Goal: Find specific page/section: Find specific page/section

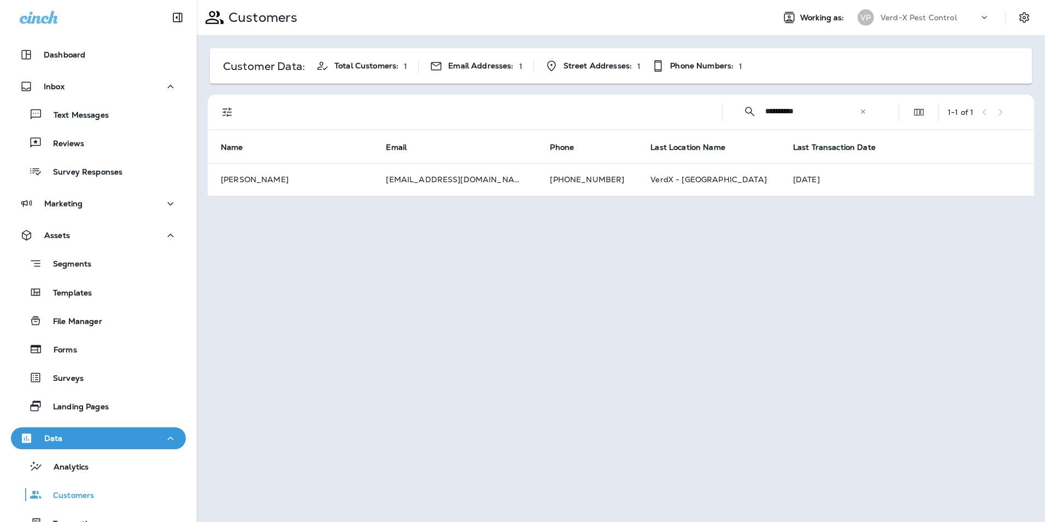
scroll to position [116, 0]
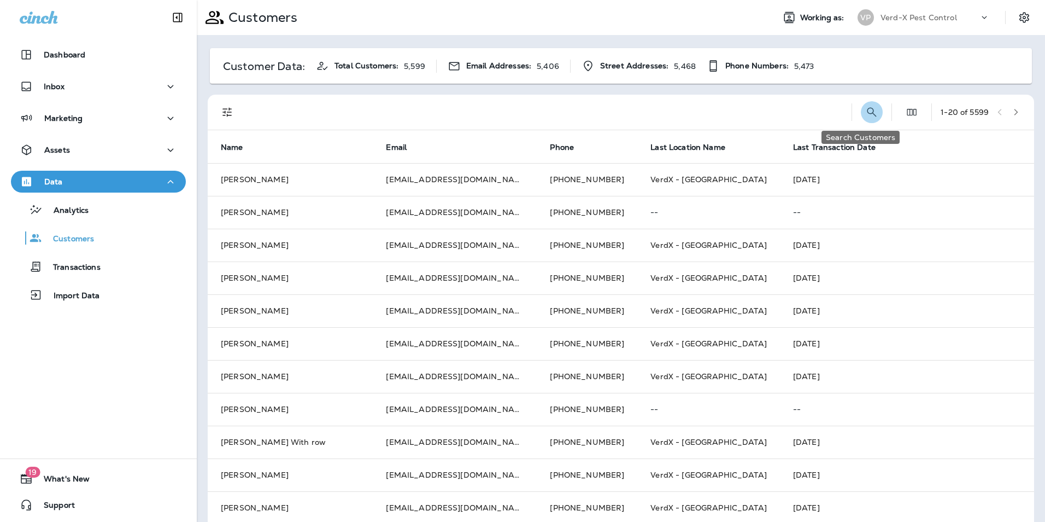
click at [865, 115] on icon "Search Customers" at bounding box center [871, 112] width 13 height 13
type input "**********"
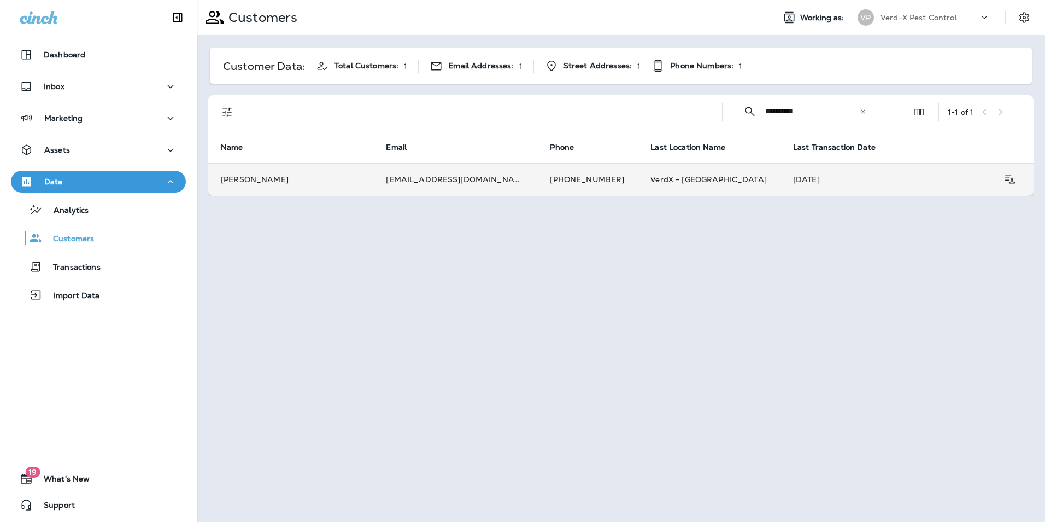
click at [412, 182] on td "mailstansmith@gmail.com" at bounding box center [455, 179] width 164 height 33
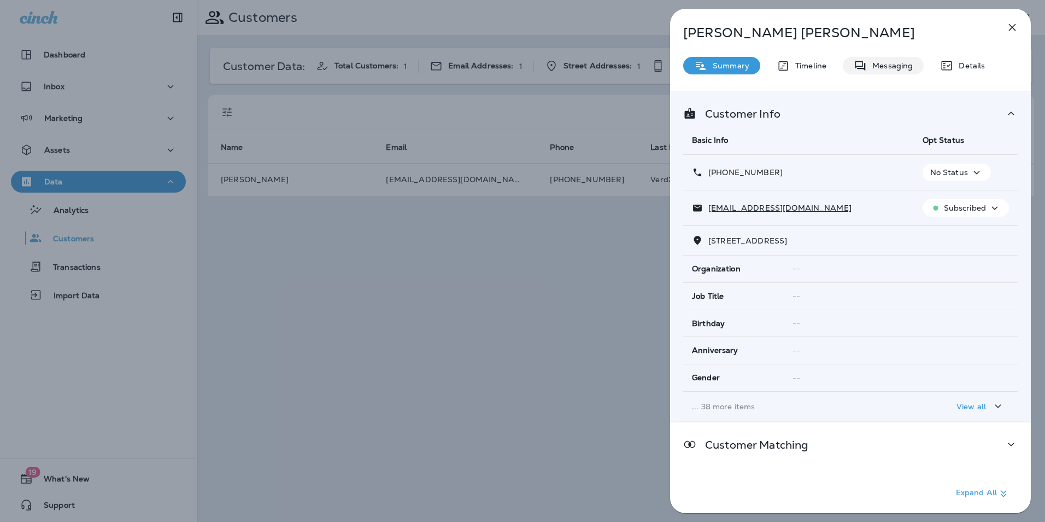
click at [897, 61] on p "Messaging" at bounding box center [890, 65] width 46 height 9
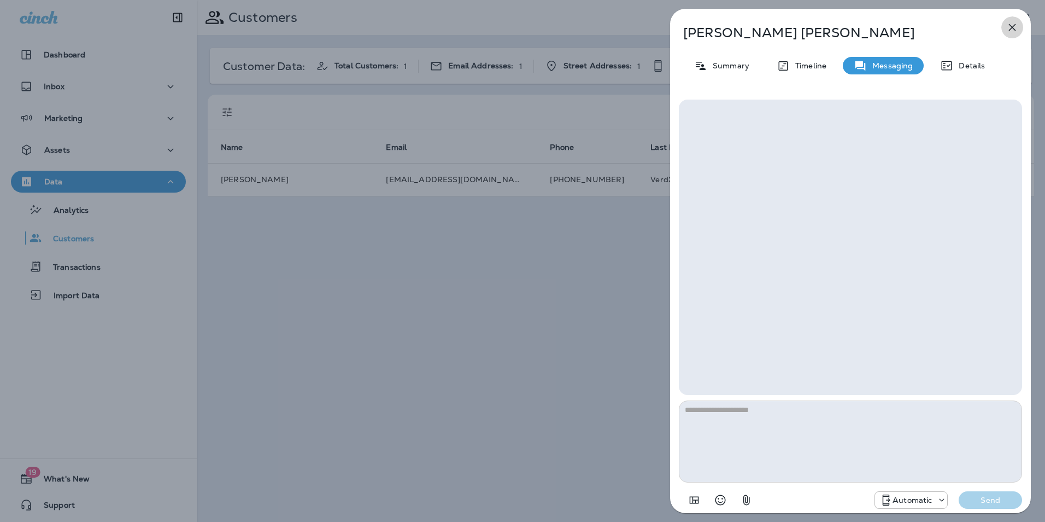
click at [1015, 28] on icon "button" at bounding box center [1012, 27] width 13 height 13
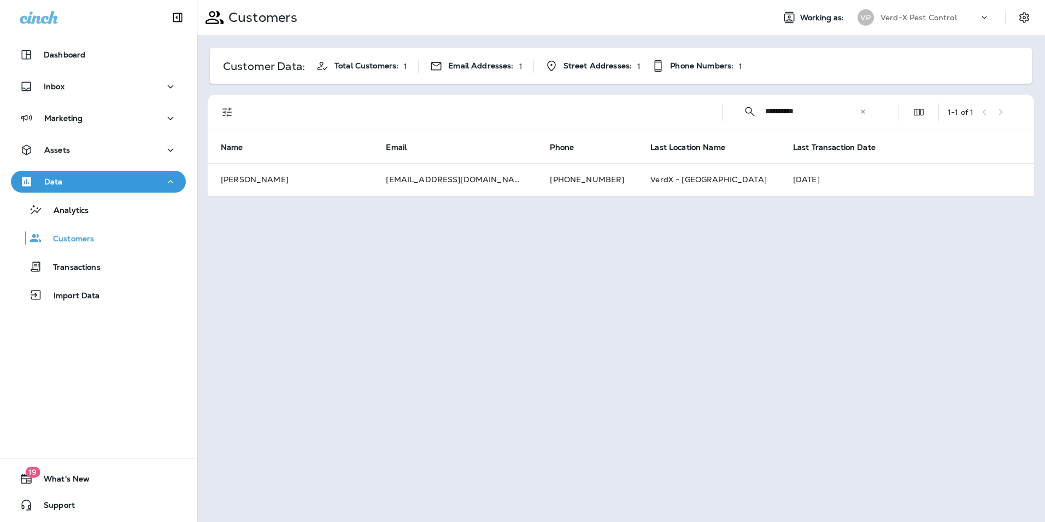
click at [861, 115] on icon at bounding box center [863, 112] width 8 height 8
click at [776, 115] on input "text" at bounding box center [822, 111] width 114 height 29
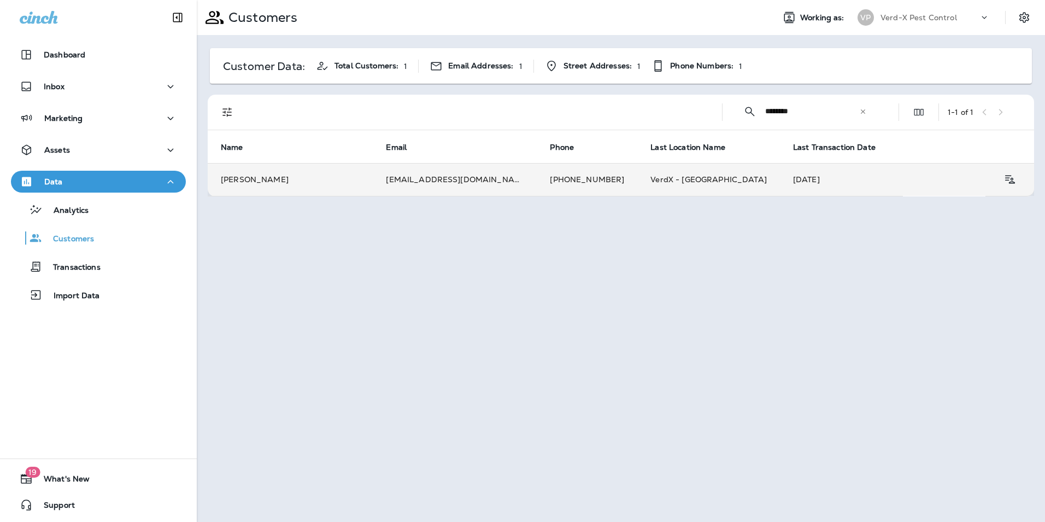
type input "********"
click at [400, 178] on td "rumeosha@gmail.com" at bounding box center [455, 179] width 164 height 33
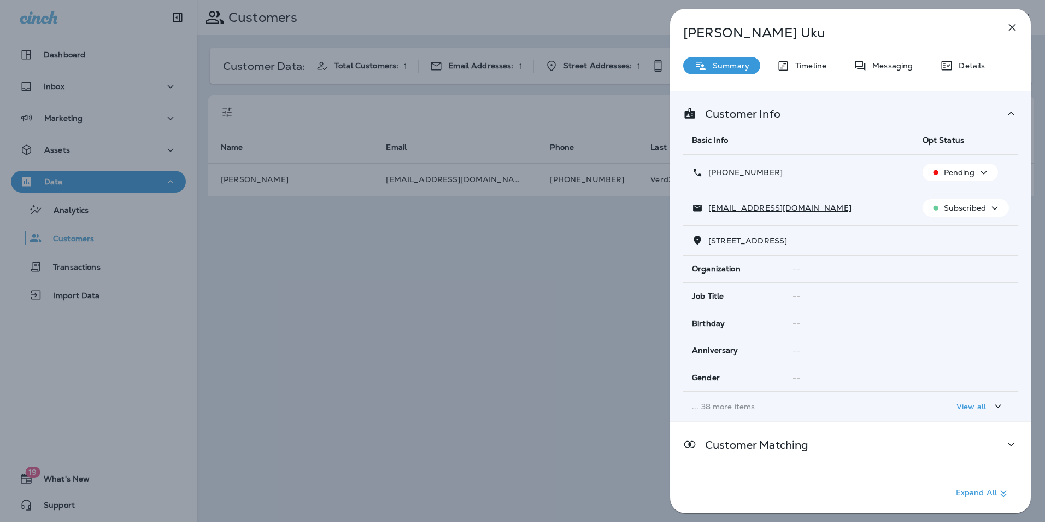
click at [884, 72] on div "Messaging" at bounding box center [883, 65] width 81 height 17
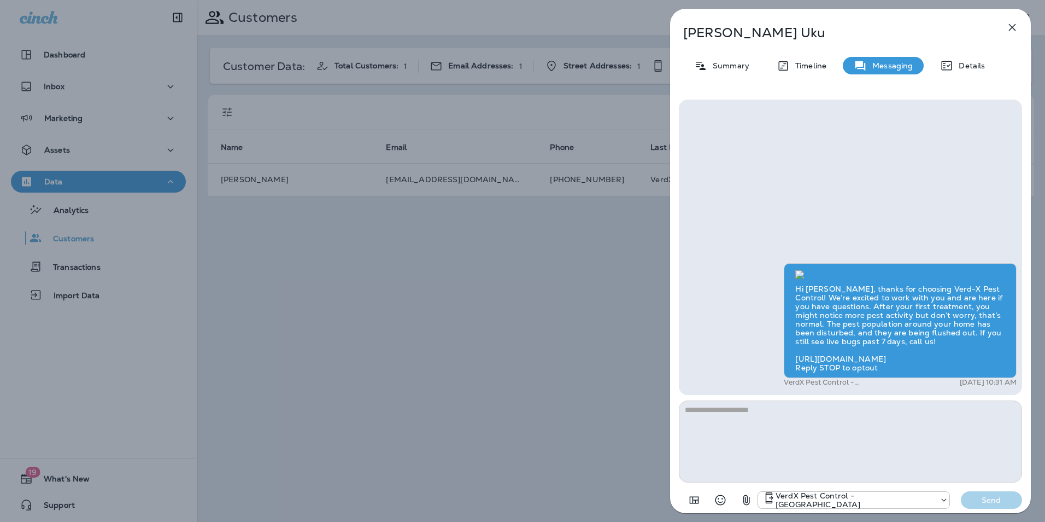
click at [1013, 28] on icon "button" at bounding box center [1012, 27] width 7 height 7
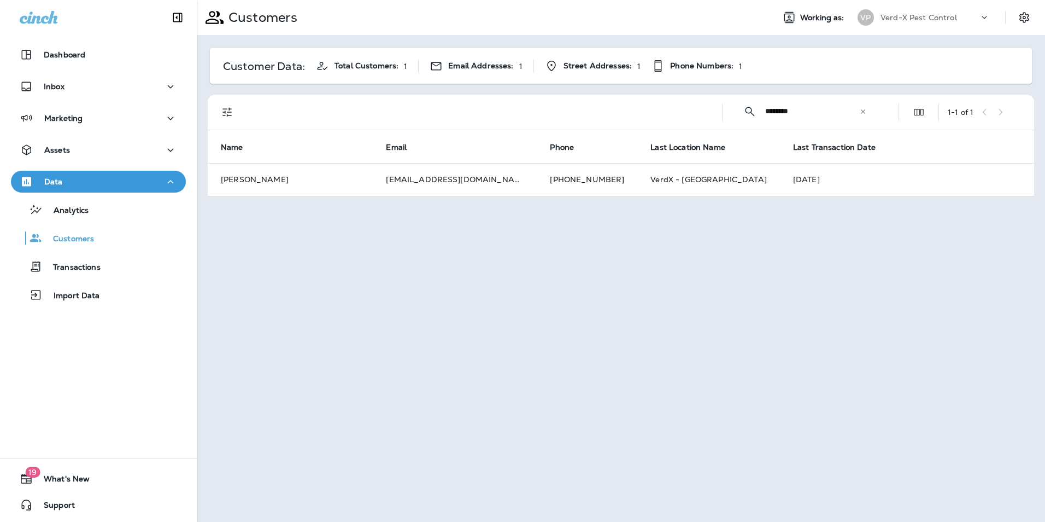
click at [861, 108] on icon at bounding box center [863, 112] width 8 height 8
drag, startPoint x: 781, startPoint y: 116, endPoint x: 780, endPoint y: 110, distance: 6.8
click at [781, 116] on input "text" at bounding box center [822, 111] width 114 height 29
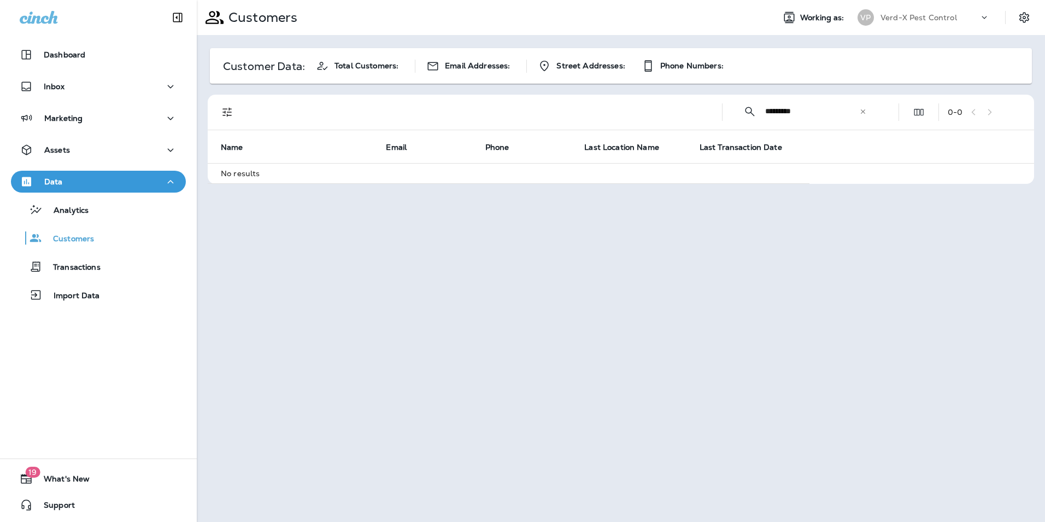
click at [804, 115] on input "*********" at bounding box center [812, 111] width 94 height 29
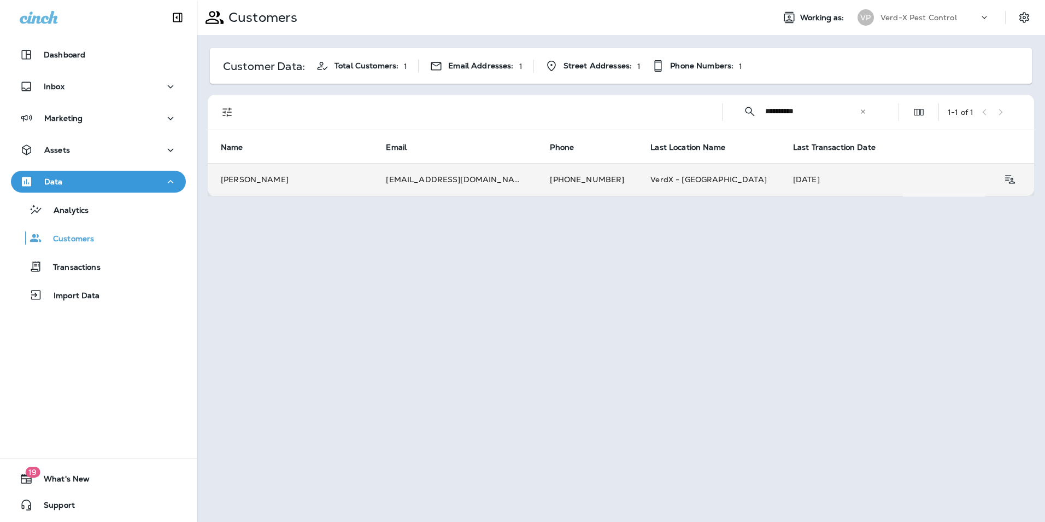
type input "**********"
click at [458, 188] on td "toniwinebrenner@gmail.com" at bounding box center [455, 179] width 164 height 33
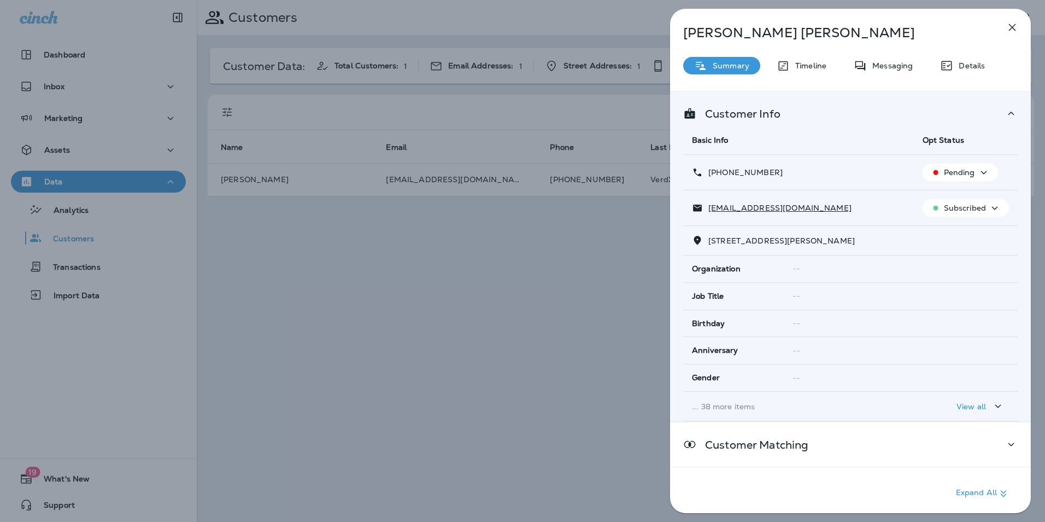
click at [898, 62] on p "Messaging" at bounding box center [890, 65] width 46 height 9
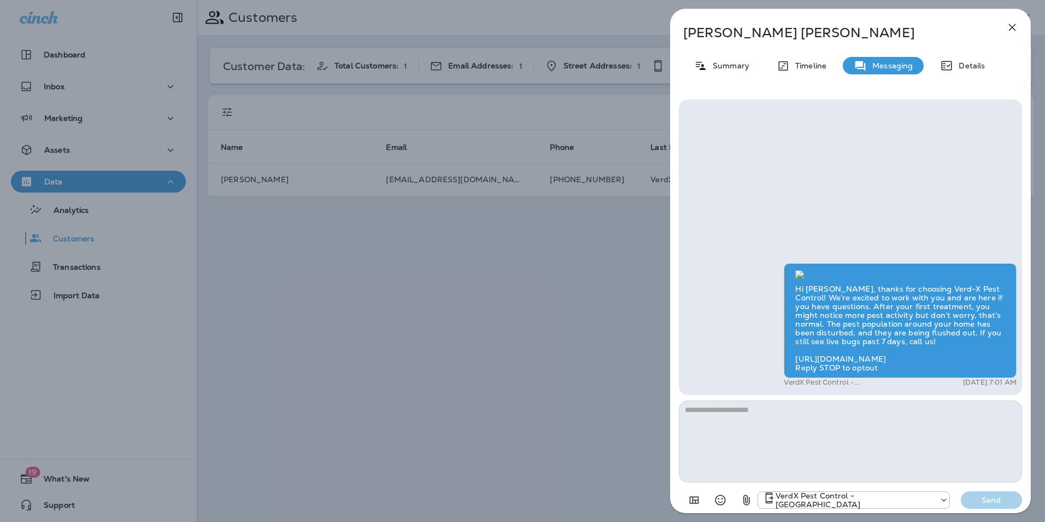
click at [380, 266] on div "Toni Vaughn Summary Timeline Messaging Details Hi Toni, thanks for choosing Ver…" at bounding box center [522, 261] width 1045 height 522
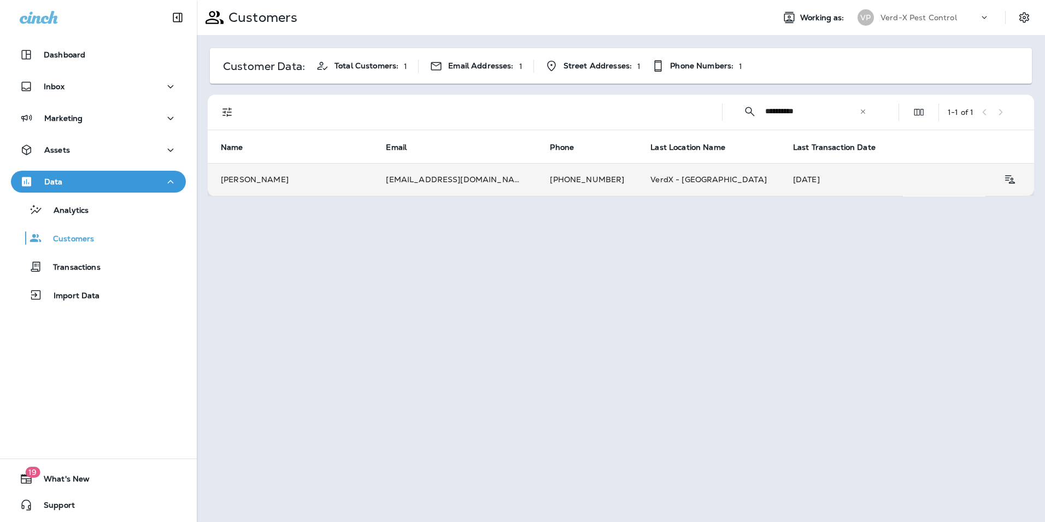
click at [337, 183] on td "Toni Vaughn" at bounding box center [290, 179] width 165 height 33
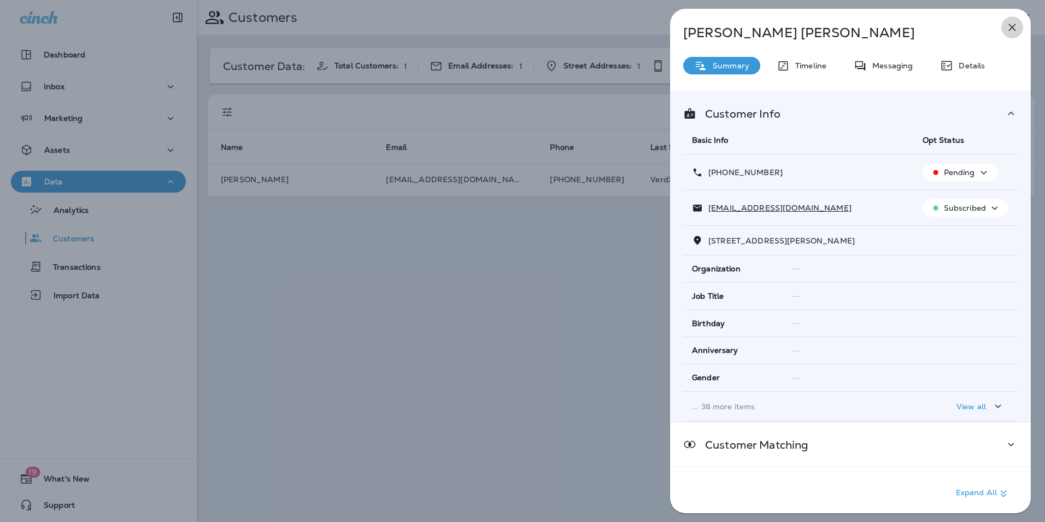
click at [1010, 26] on icon "button" at bounding box center [1012, 27] width 13 height 13
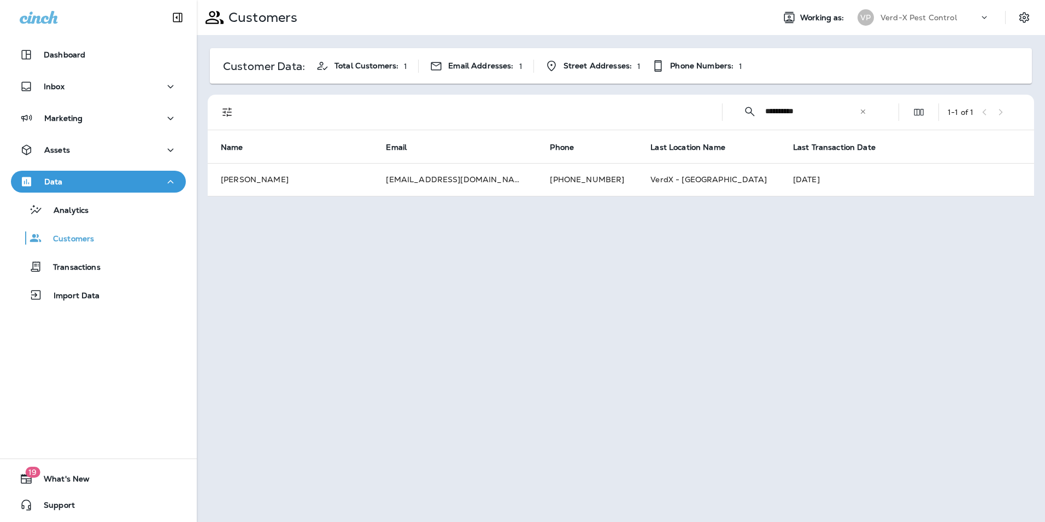
click at [864, 113] on icon at bounding box center [863, 112] width 8 height 8
click at [805, 113] on input "text" at bounding box center [822, 111] width 114 height 29
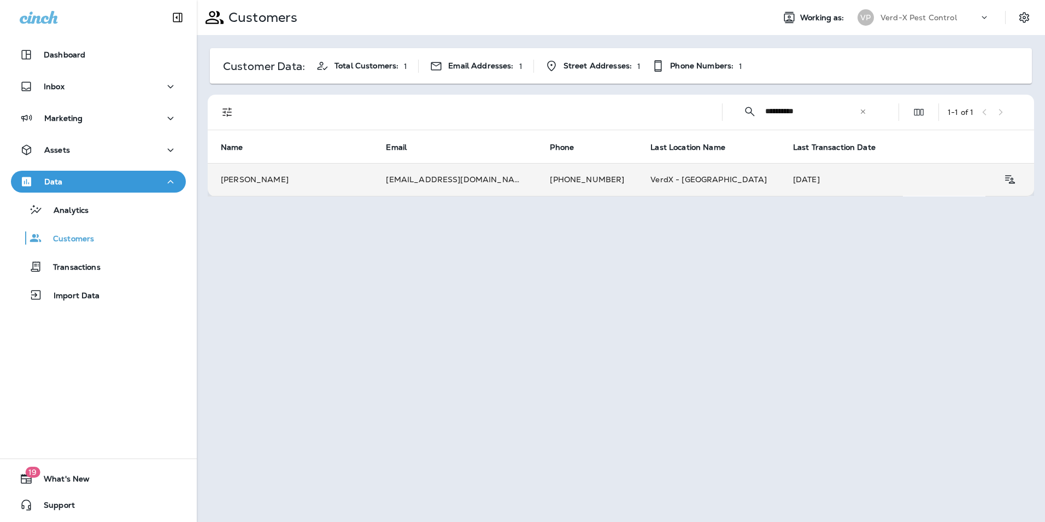
type input "**********"
click at [325, 181] on td "Stan Smith" at bounding box center [290, 179] width 165 height 33
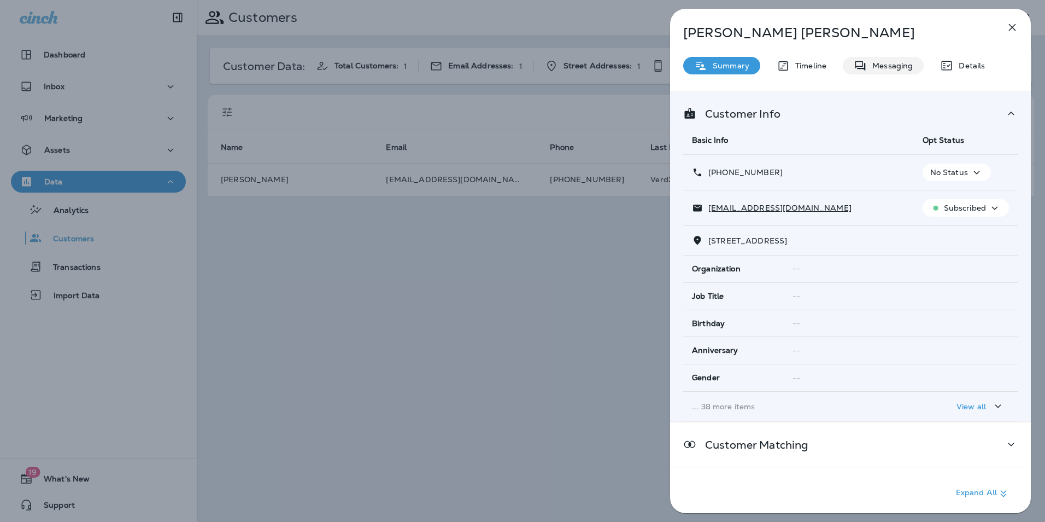
click at [885, 63] on p "Messaging" at bounding box center [890, 65] width 46 height 9
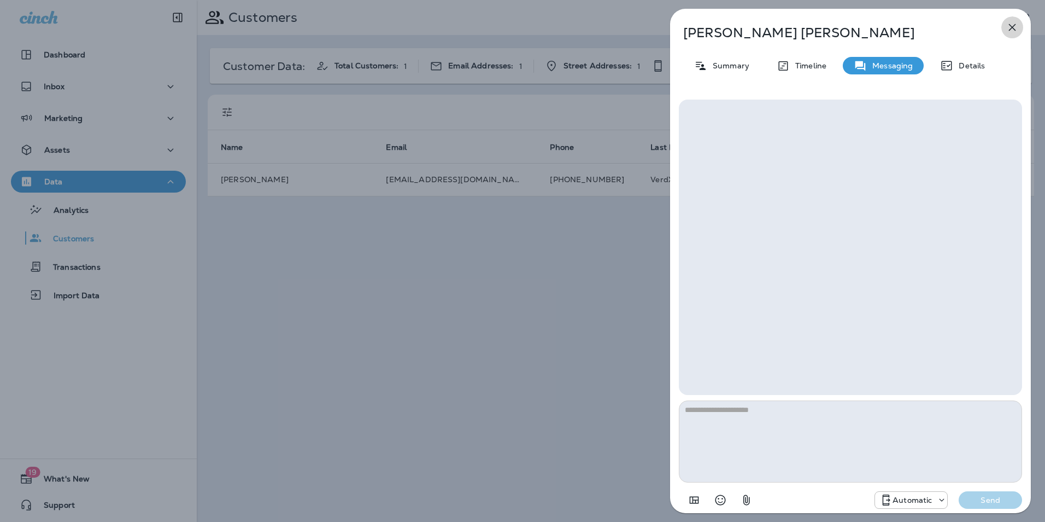
click at [1014, 30] on icon "button" at bounding box center [1012, 27] width 13 height 13
